Goal: Find specific page/section: Find specific page/section

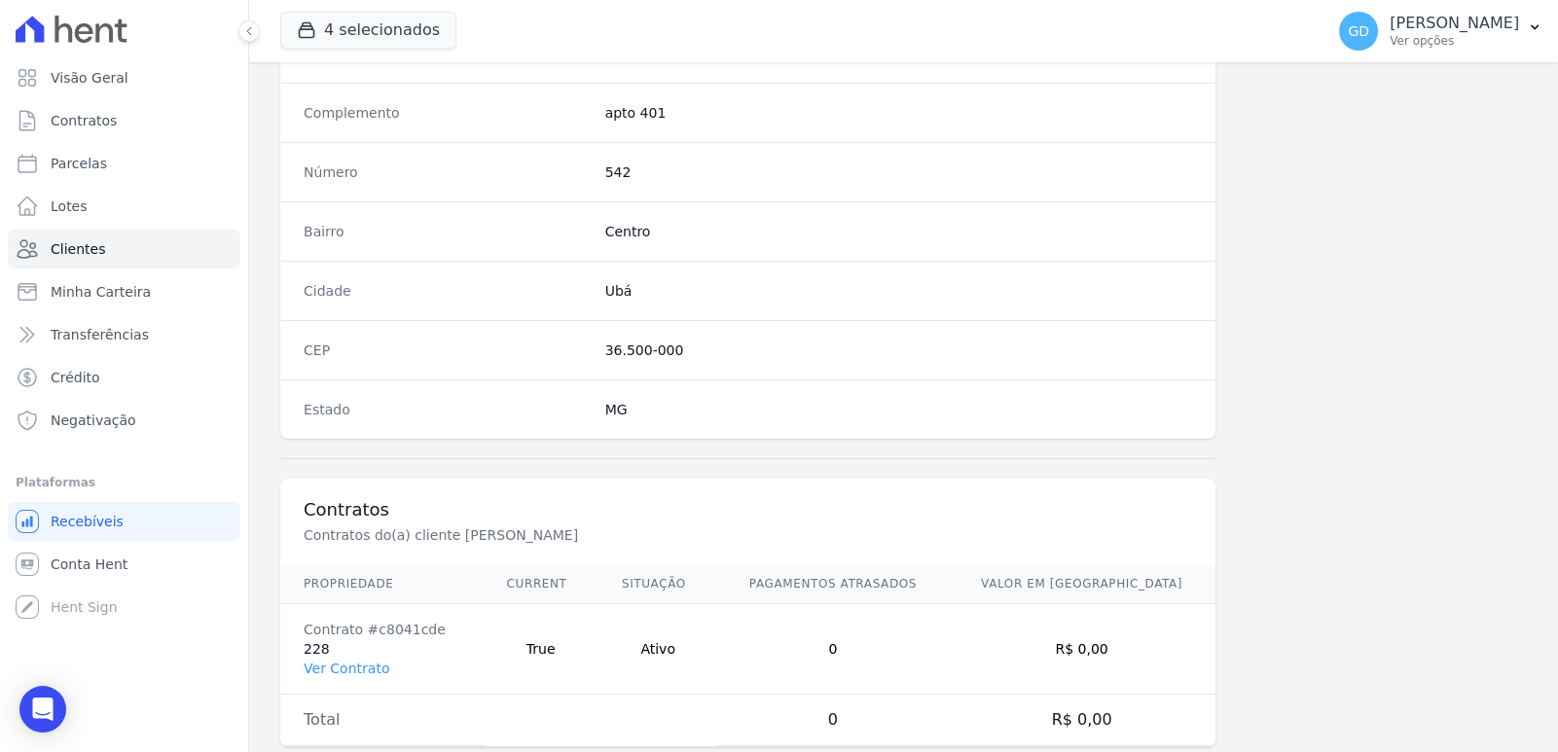
scroll to position [1063, 0]
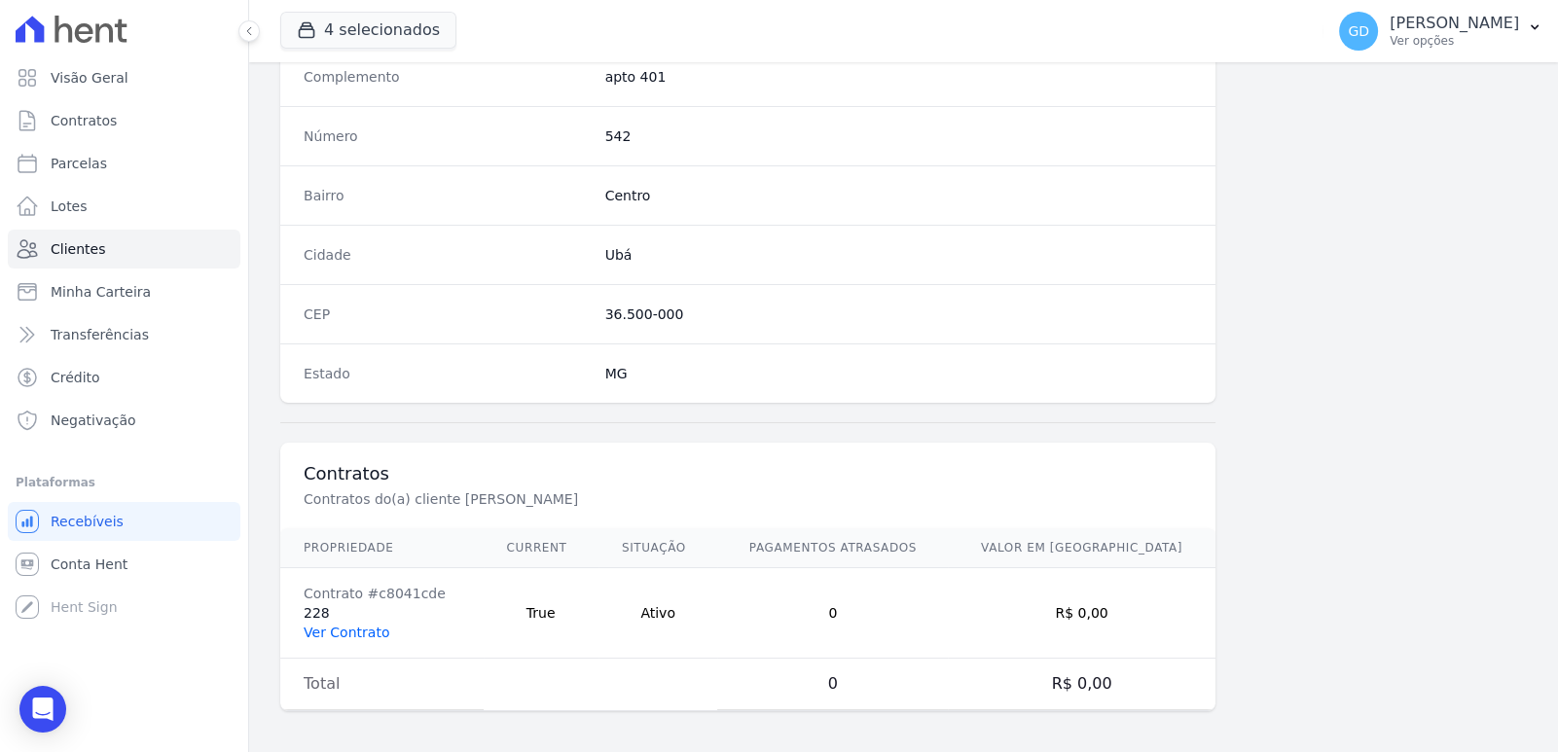
click at [345, 631] on link "Ver Contrato" at bounding box center [347, 633] width 86 height 16
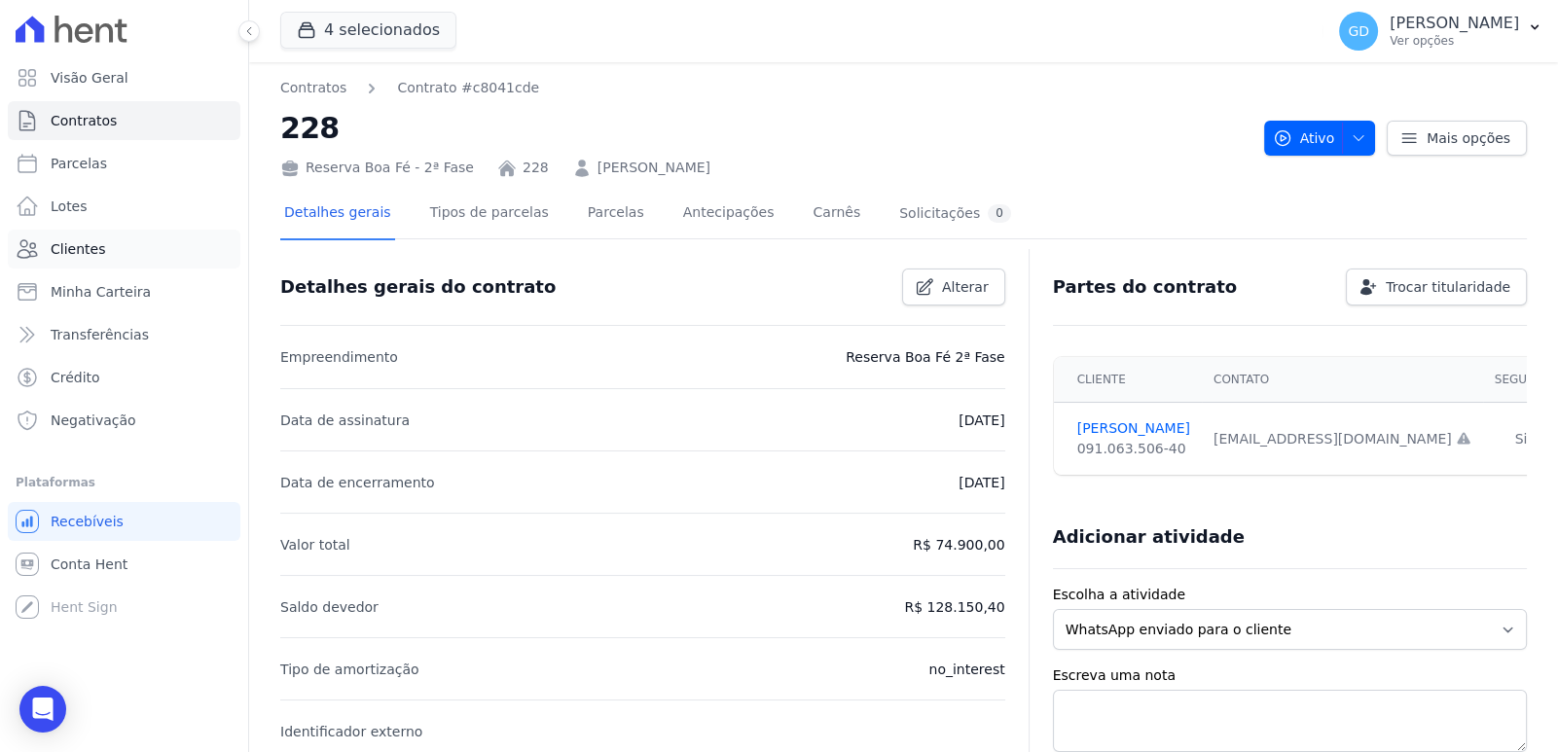
click at [93, 244] on span "Clientes" at bounding box center [78, 248] width 55 height 19
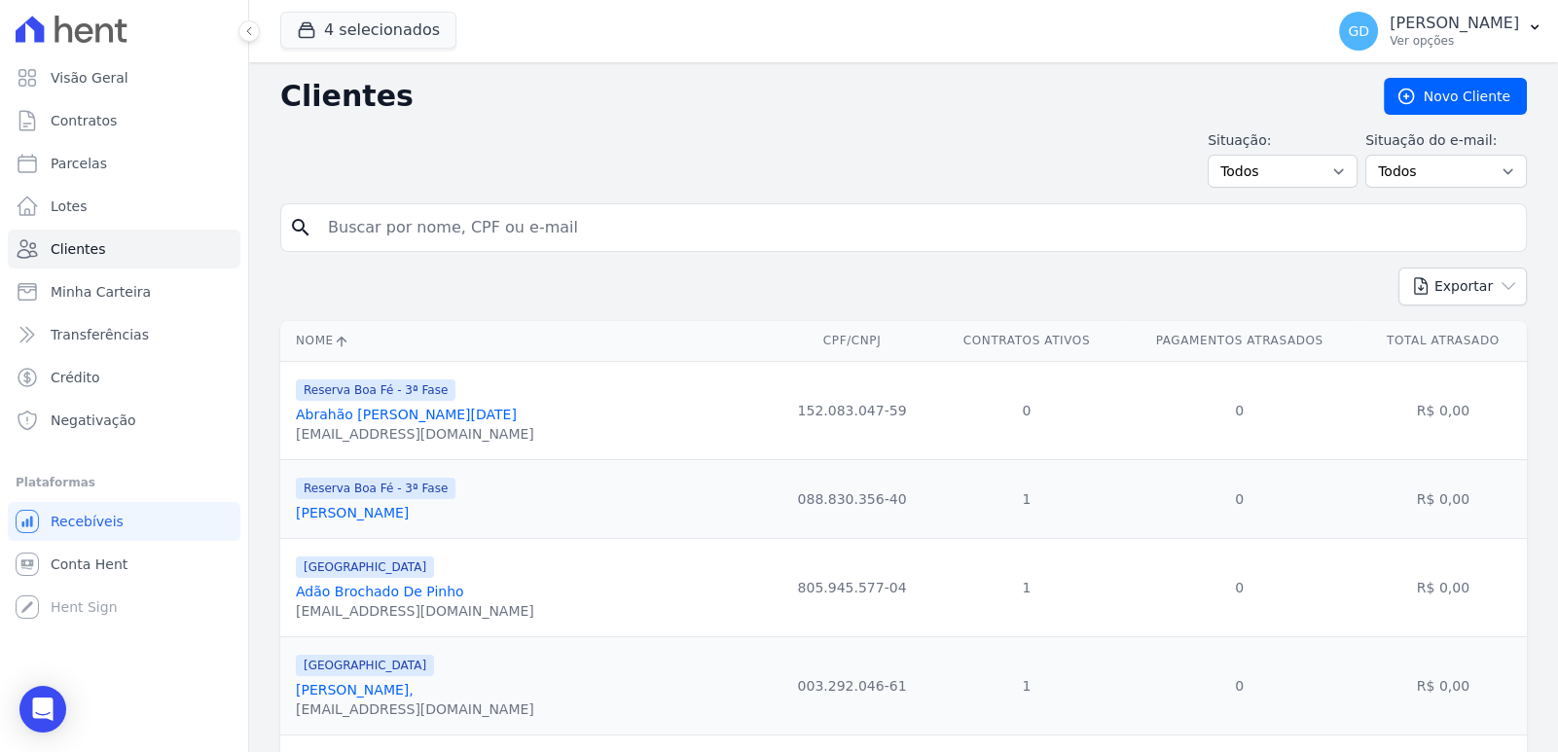
click at [448, 235] on input "search" at bounding box center [917, 227] width 1202 height 39
type input "[PERSON_NAME]"
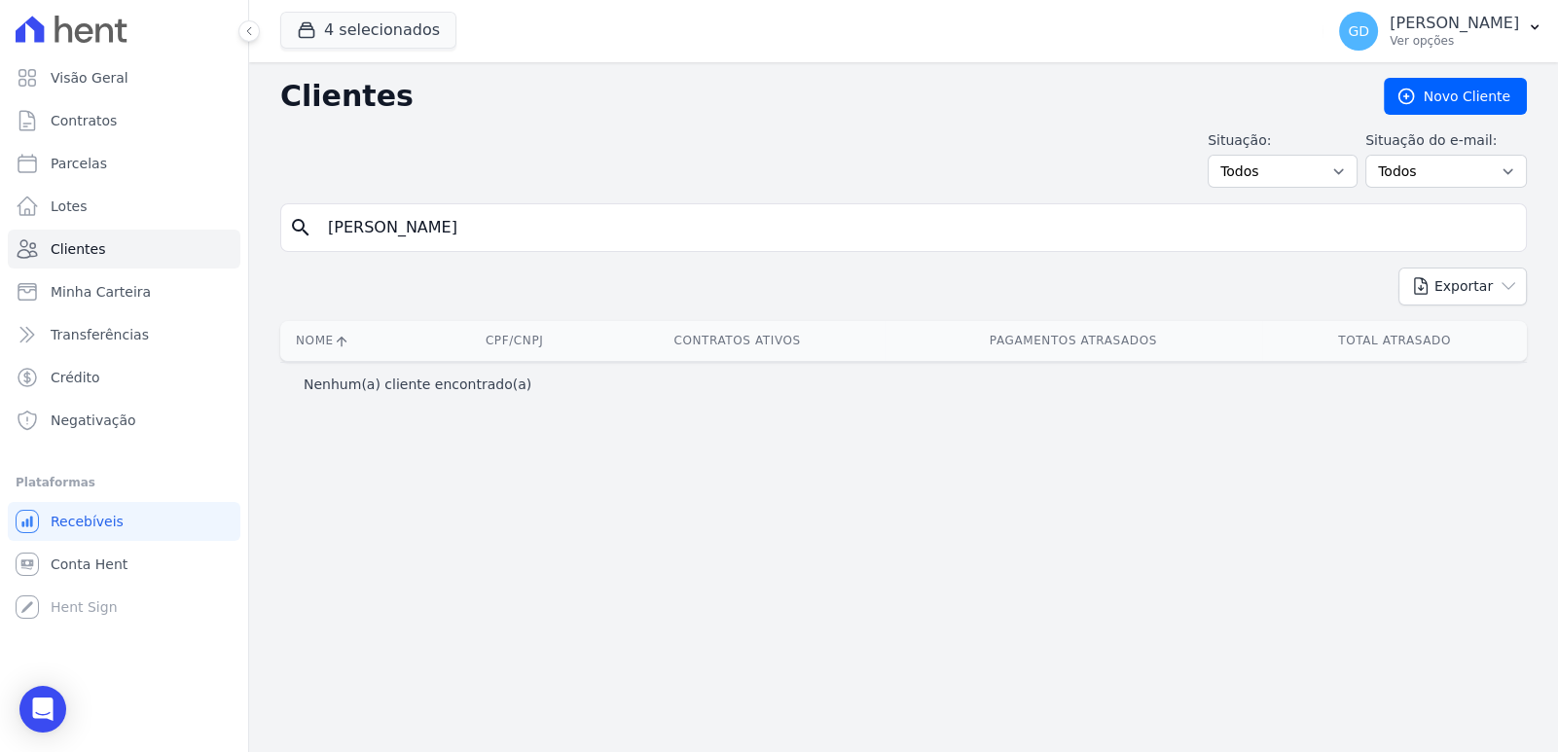
drag, startPoint x: 444, startPoint y: 224, endPoint x: 355, endPoint y: 224, distance: 88.6
click at [355, 224] on input "[PERSON_NAME]" at bounding box center [917, 227] width 1202 height 39
type input "[PERSON_NAME]"
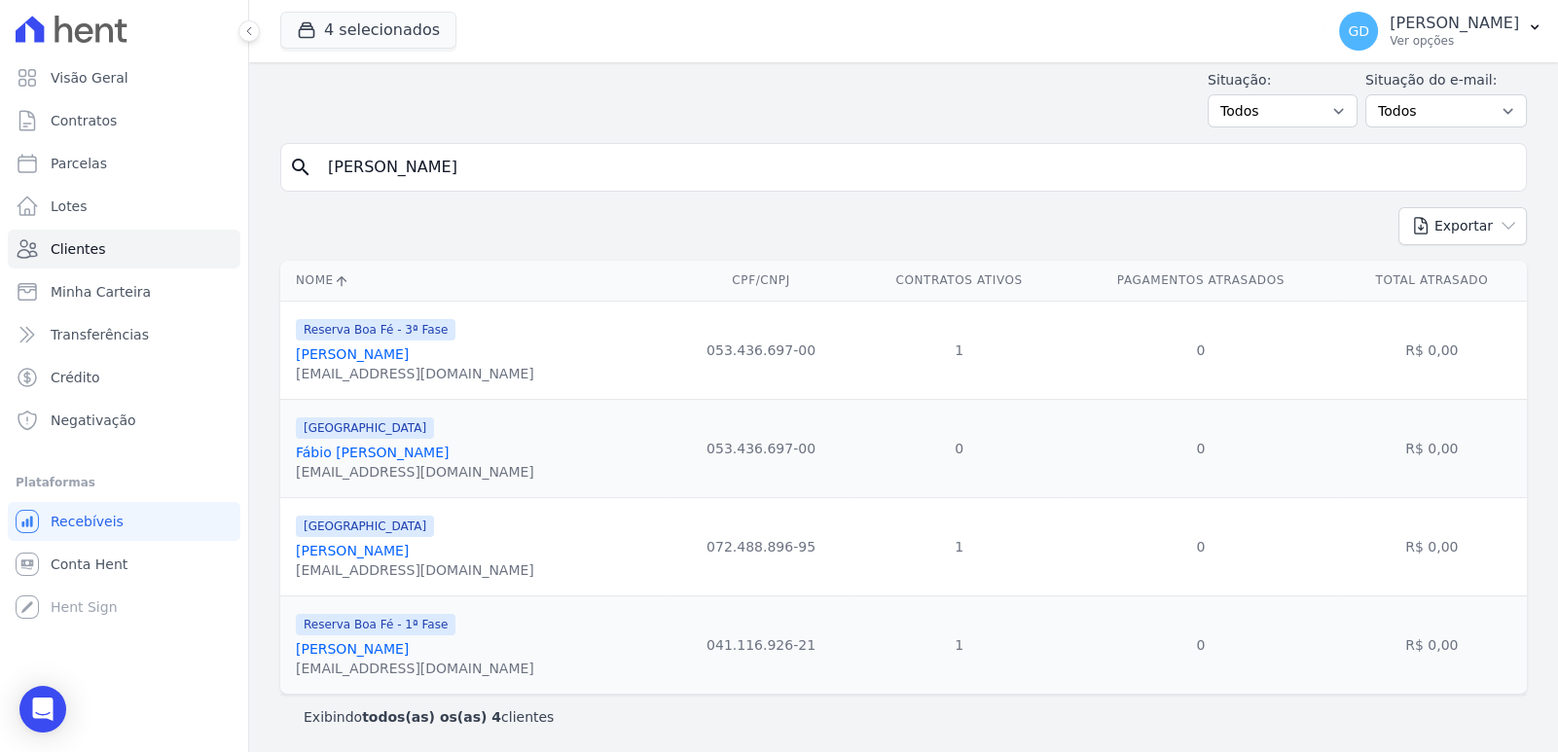
scroll to position [63, 0]
